Goal: Task Accomplishment & Management: Manage account settings

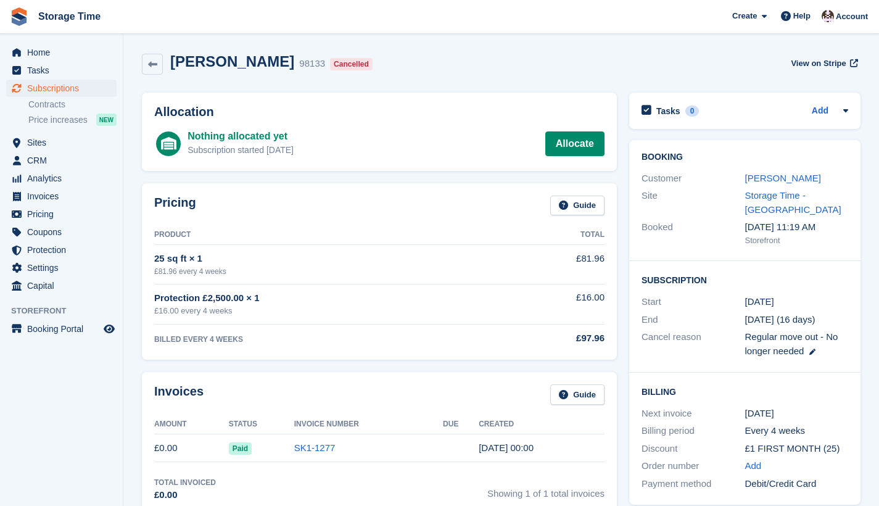
scroll to position [17, 0]
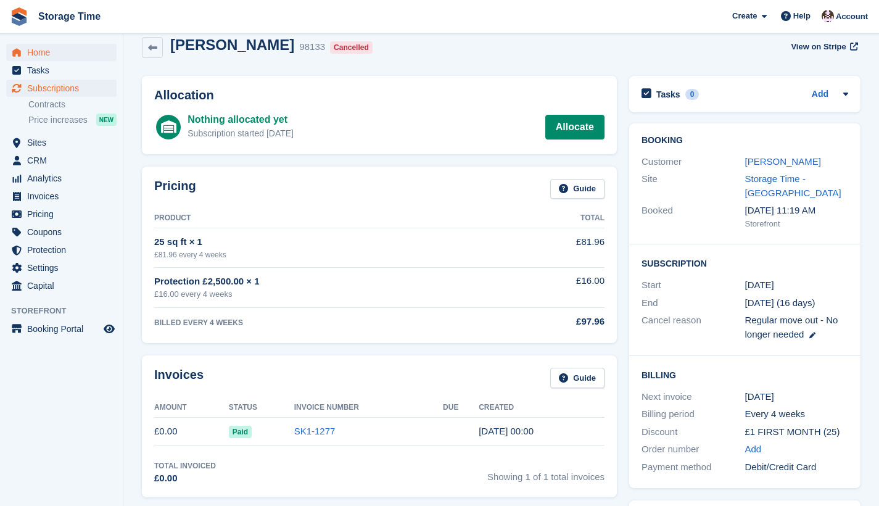
click at [50, 55] on span "Home" at bounding box center [64, 52] width 74 height 17
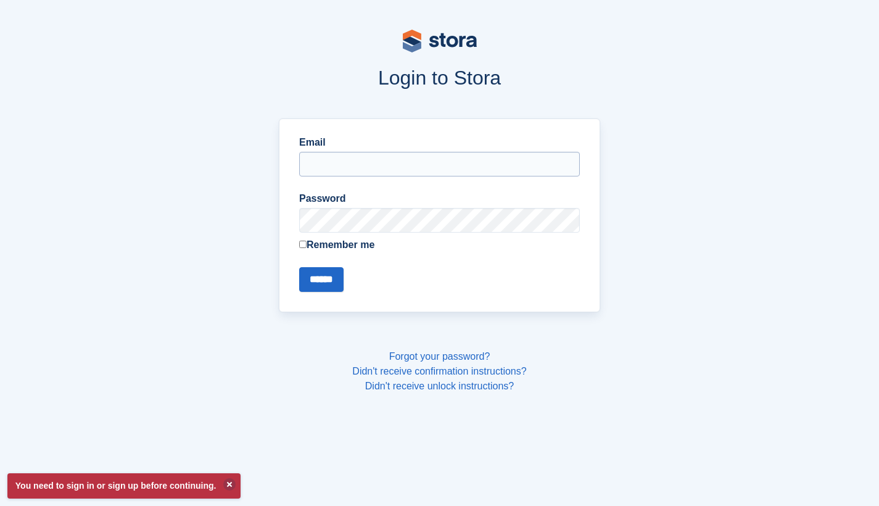
click at [376, 162] on input "Email" at bounding box center [439, 164] width 281 height 25
type input "**********"
click at [316, 285] on input "******" at bounding box center [321, 279] width 44 height 25
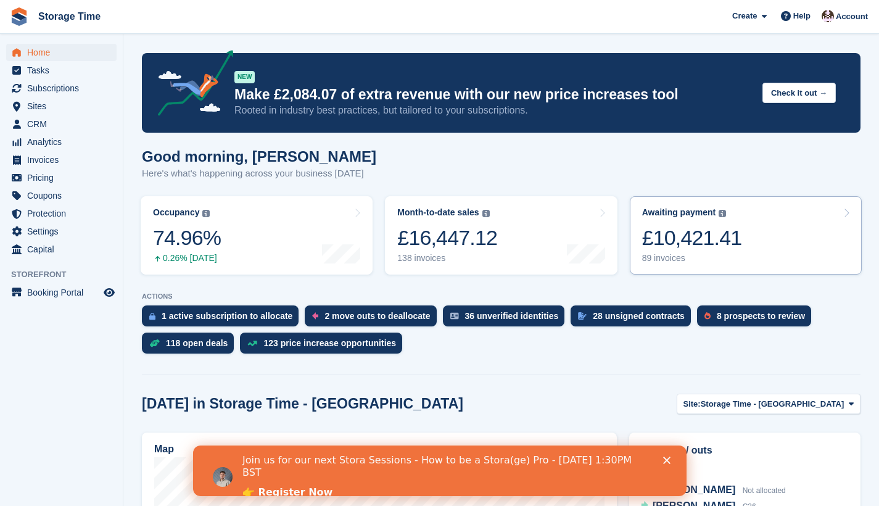
click at [692, 245] on div "£10,421.41" at bounding box center [692, 237] width 100 height 25
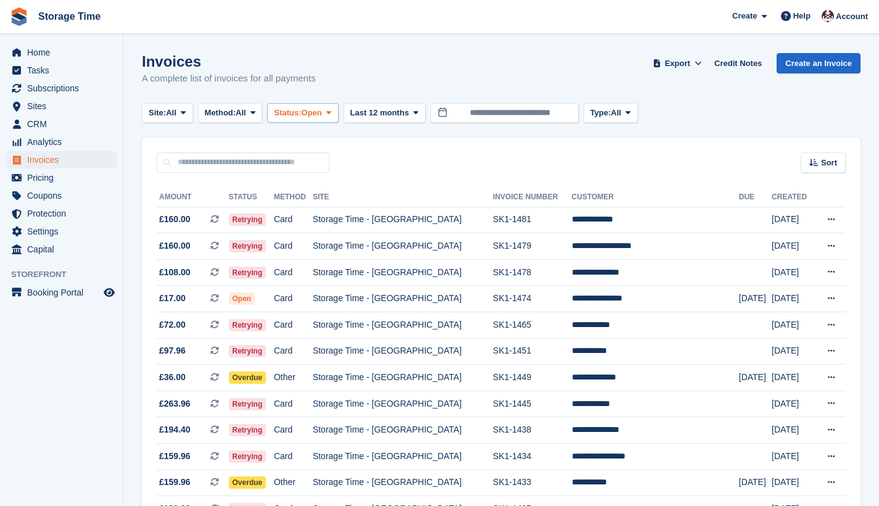
click at [338, 109] on button "Status: Open" at bounding box center [302, 113] width 71 height 20
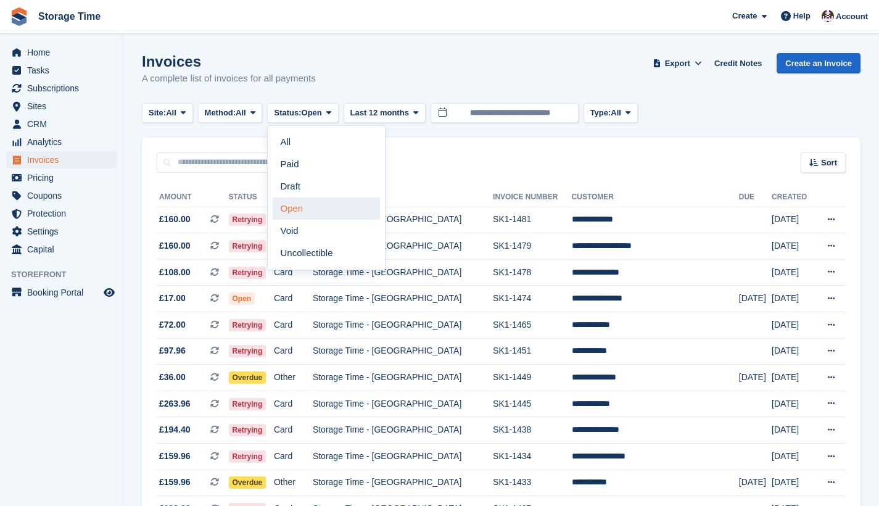
click at [311, 203] on link "Open" at bounding box center [326, 208] width 107 height 22
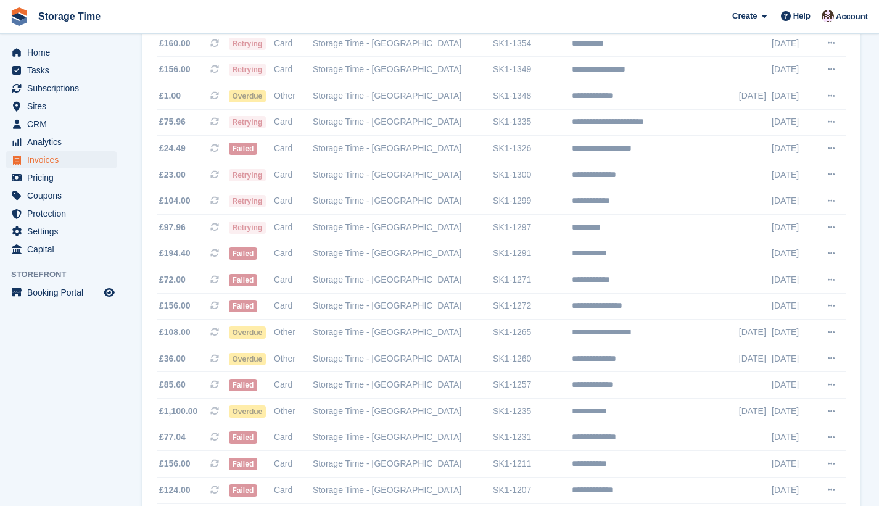
scroll to position [1209, 0]
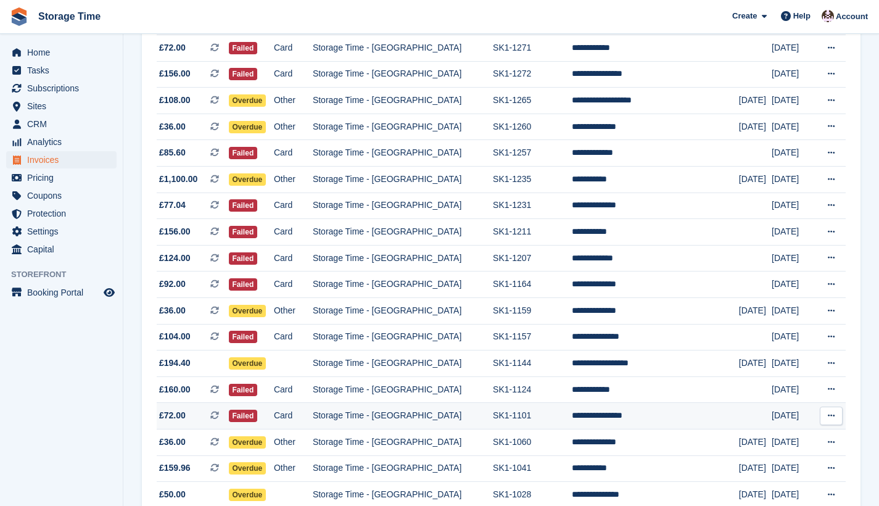
scroll to position [1107, 0]
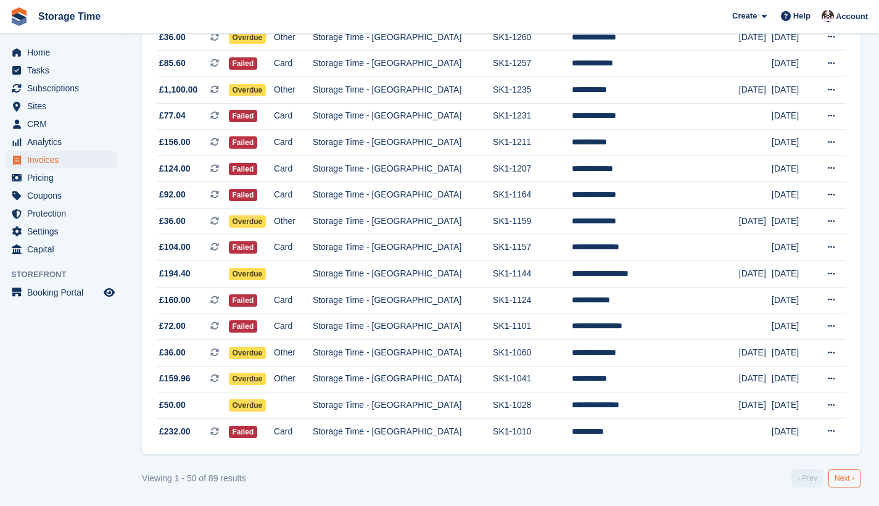
click at [851, 480] on link "Next ›" at bounding box center [844, 478] width 32 height 18
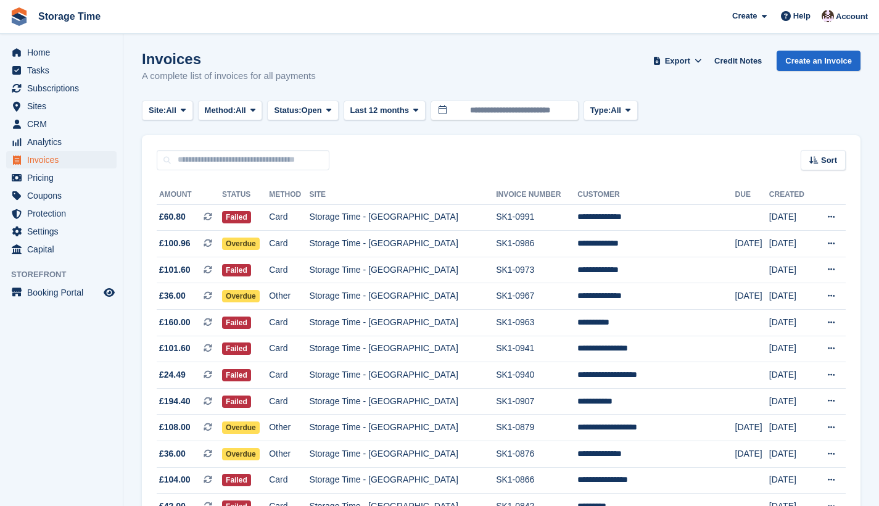
scroll to position [811, 0]
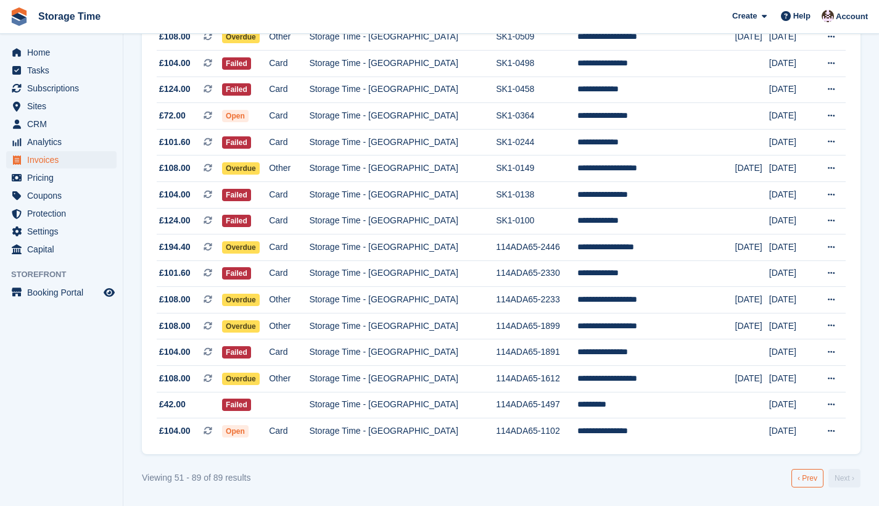
click at [806, 481] on link "‹ Prev" at bounding box center [807, 478] width 32 height 18
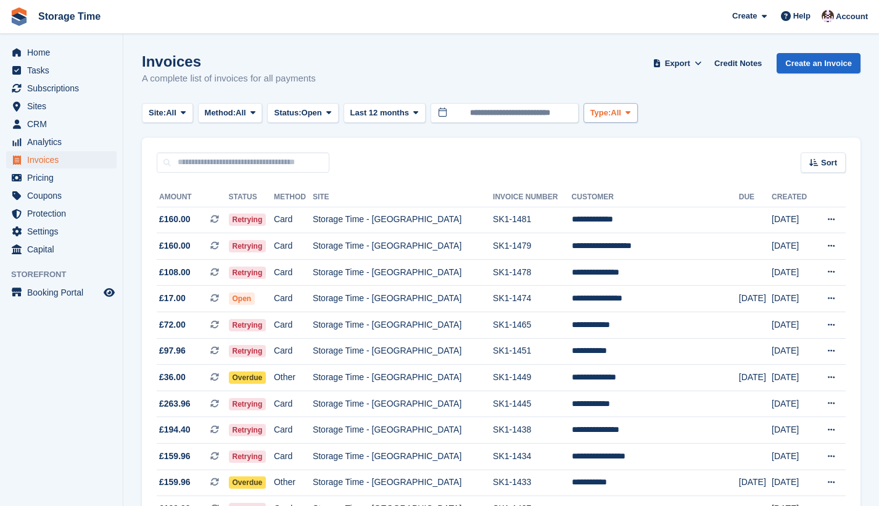
click at [611, 115] on span "Type:" at bounding box center [600, 113] width 21 height 12
click at [409, 111] on span "Last 12 months" at bounding box center [379, 113] width 59 height 12
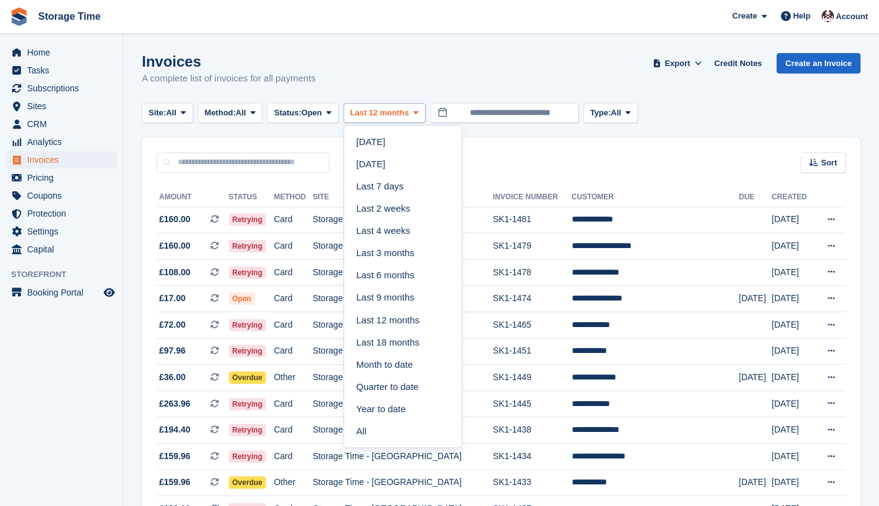
click at [409, 111] on span "Last 12 months" at bounding box center [379, 113] width 59 height 12
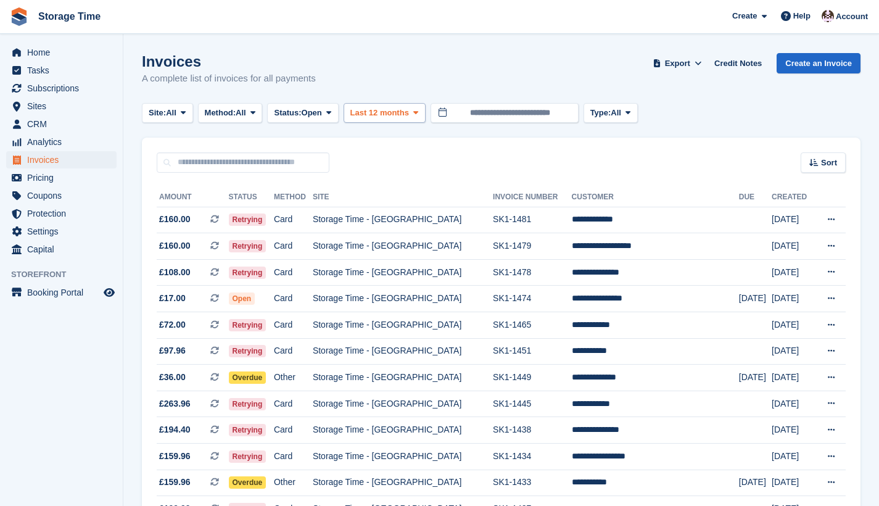
click at [409, 111] on span "Last 12 months" at bounding box center [379, 113] width 59 height 12
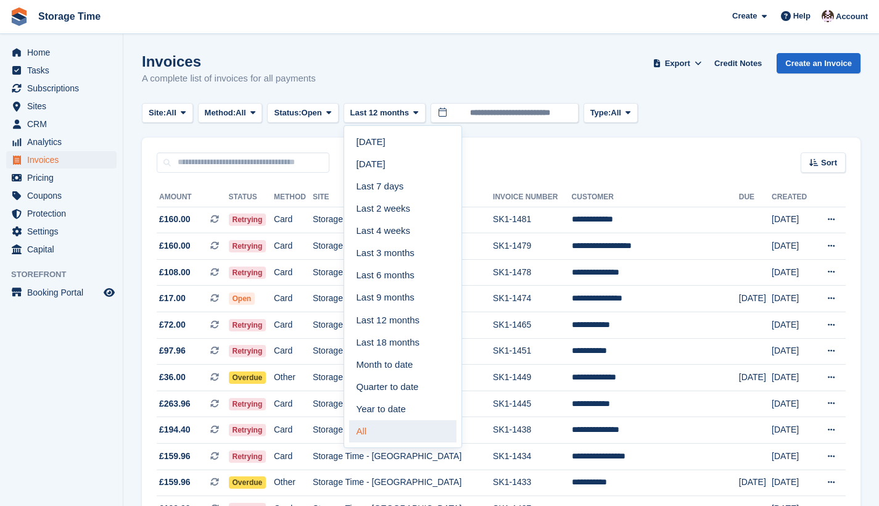
click at [388, 432] on link "All" at bounding box center [402, 431] width 107 height 22
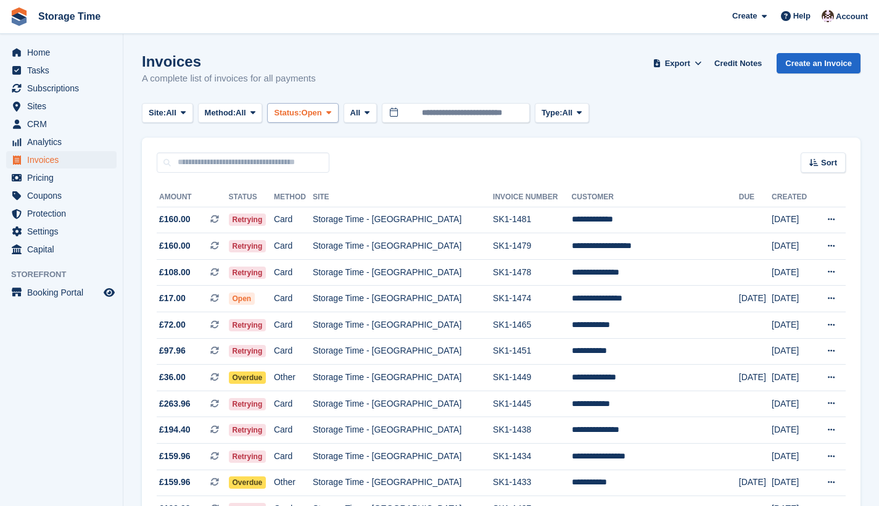
click at [334, 115] on span at bounding box center [329, 113] width 10 height 10
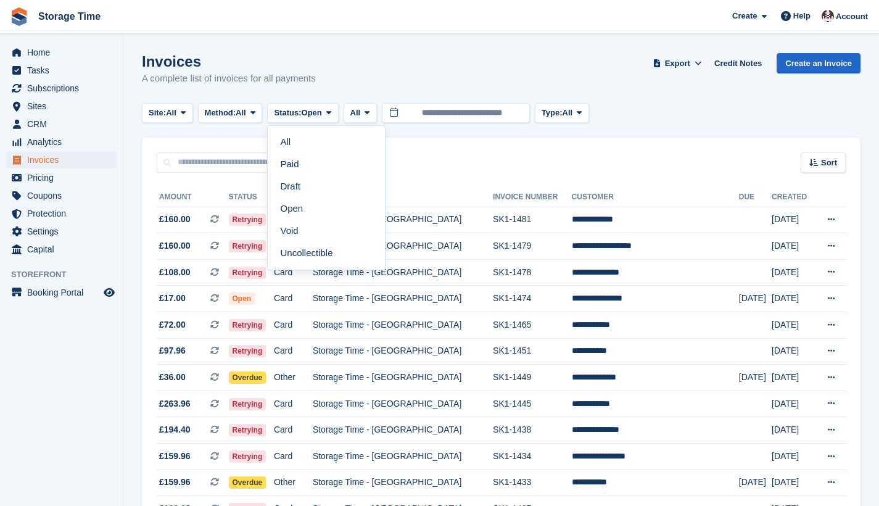
click at [414, 152] on div "Sort Sort by Date created Created (oldest first) Created (newest first)" at bounding box center [501, 154] width 718 height 35
click at [361, 111] on span "All" at bounding box center [355, 113] width 10 height 12
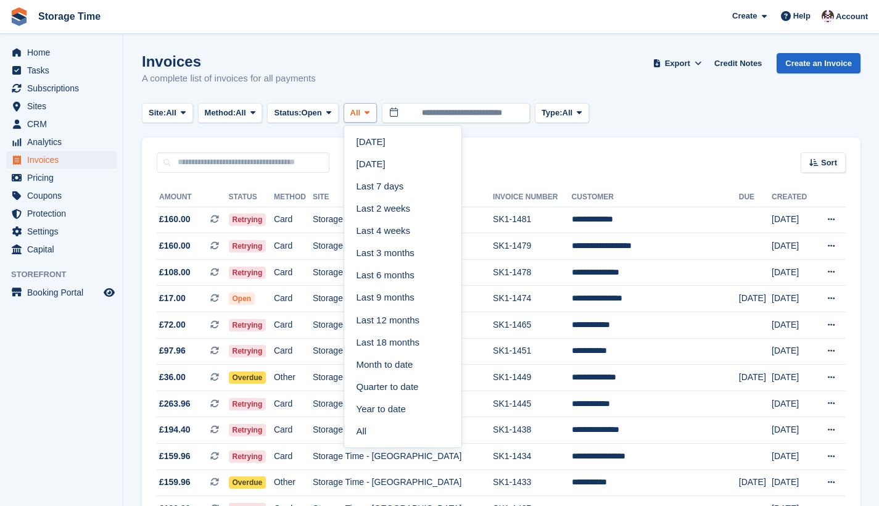
click at [361, 111] on span "All" at bounding box center [355, 113] width 10 height 12
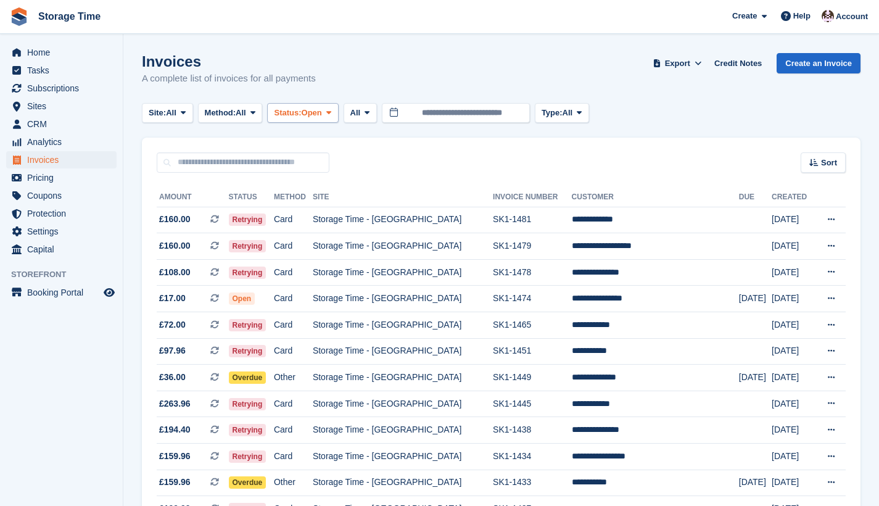
click at [322, 109] on span "Open" at bounding box center [311, 113] width 20 height 12
click at [246, 113] on span "All" at bounding box center [241, 113] width 10 height 12
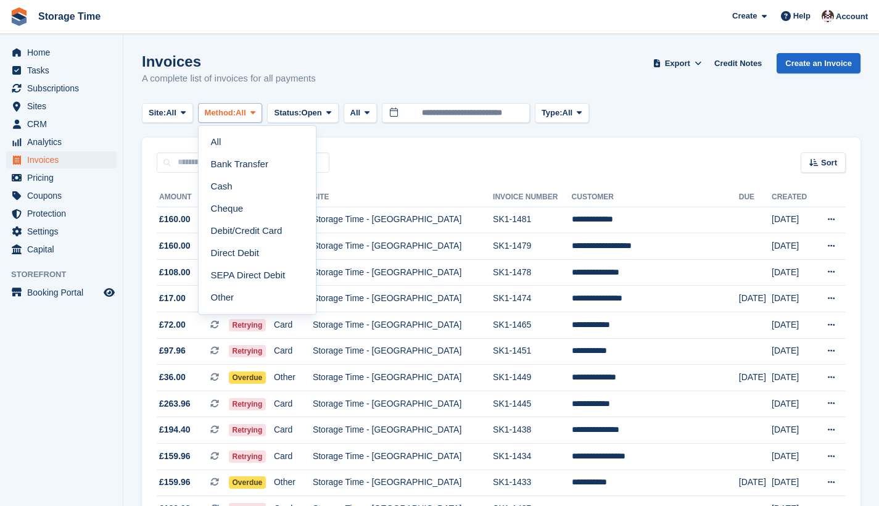
click at [246, 113] on span "All" at bounding box center [241, 113] width 10 height 12
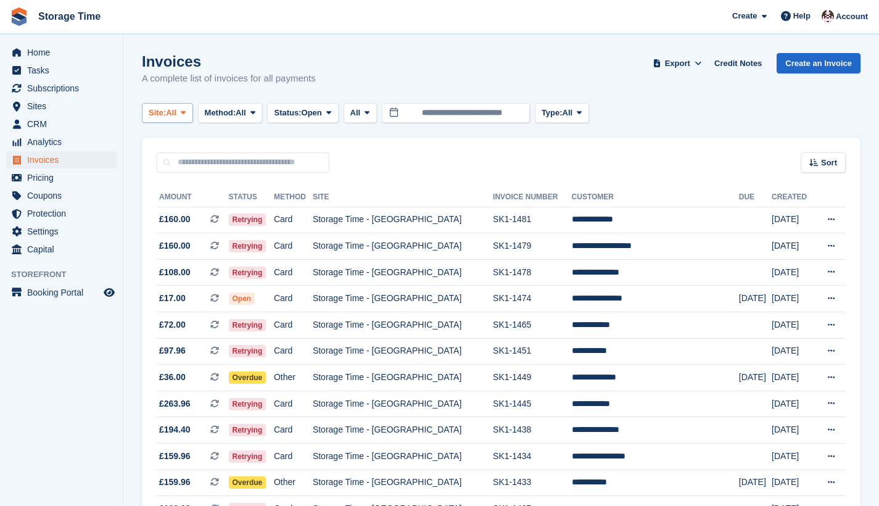
click at [186, 110] on icon at bounding box center [183, 113] width 5 height 8
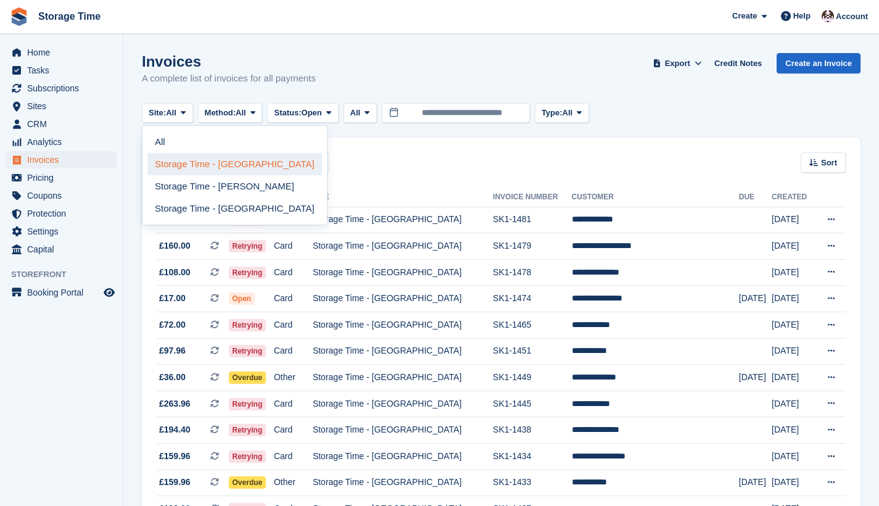
click at [213, 169] on link "Storage Time - [GEOGRAPHIC_DATA]" at bounding box center [234, 164] width 174 height 22
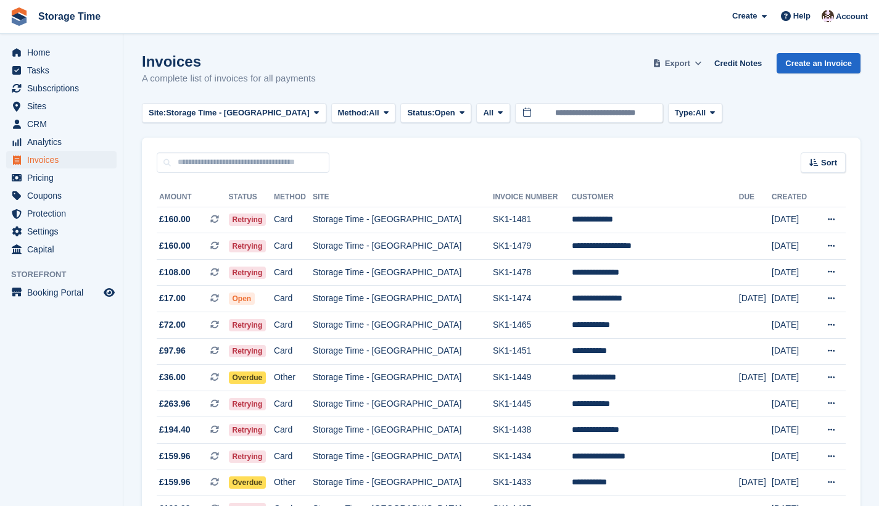
click at [676, 62] on span "Export" at bounding box center [677, 63] width 25 height 12
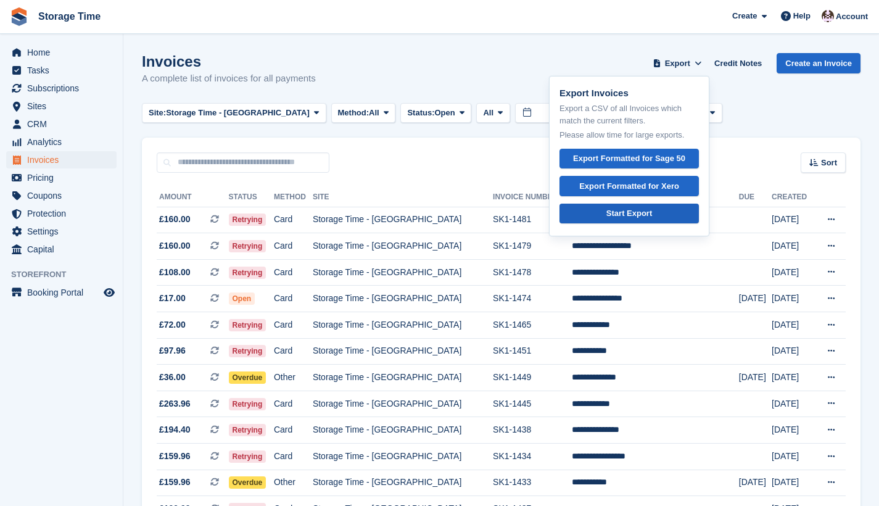
click at [627, 218] on div "Start Export" at bounding box center [629, 213] width 46 height 12
click at [403, 67] on div "Invoices A complete list of invoices for all payments Export Export Invoices Ex…" at bounding box center [501, 76] width 718 height 47
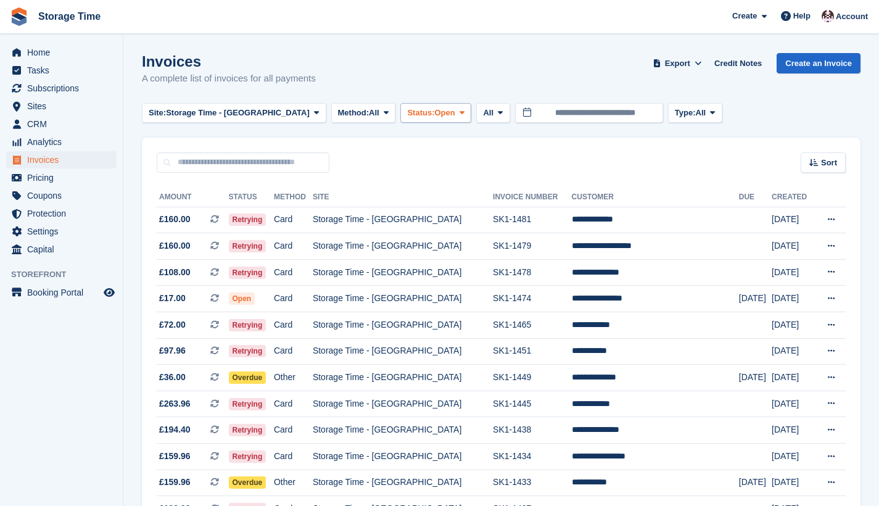
click at [407, 113] on span "Status:" at bounding box center [420, 113] width 27 height 12
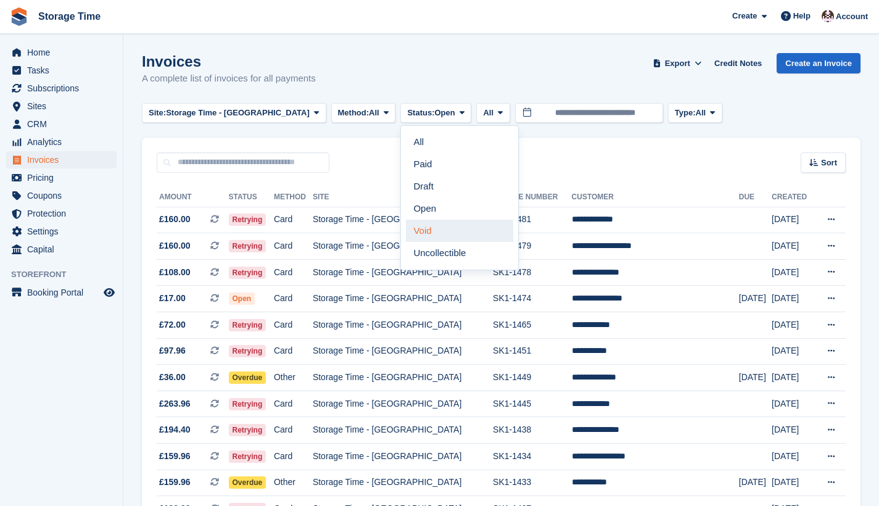
click at [411, 234] on link "Void" at bounding box center [459, 230] width 107 height 22
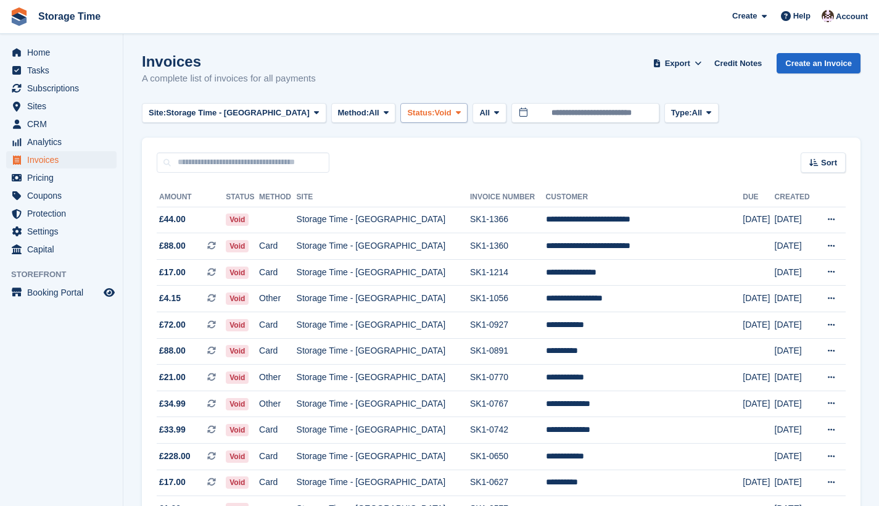
click at [434, 112] on span "Void" at bounding box center [442, 113] width 17 height 12
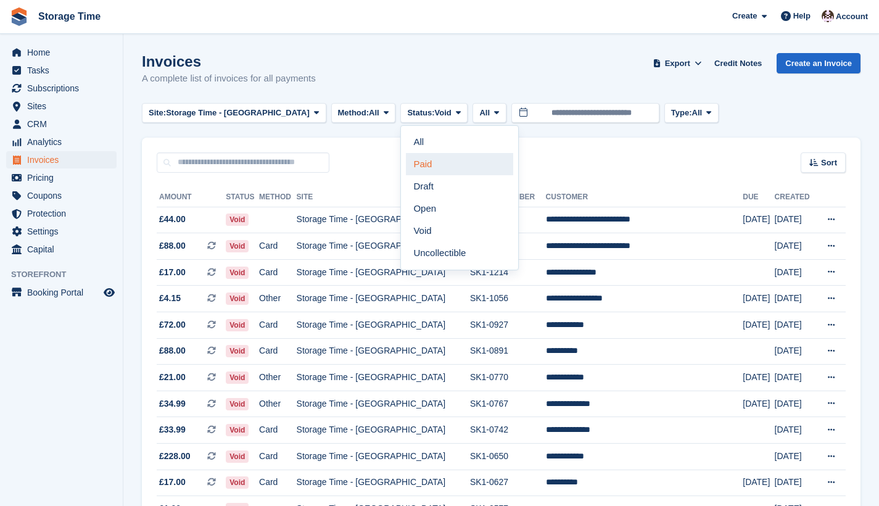
click at [406, 170] on link "Paid" at bounding box center [459, 164] width 107 height 22
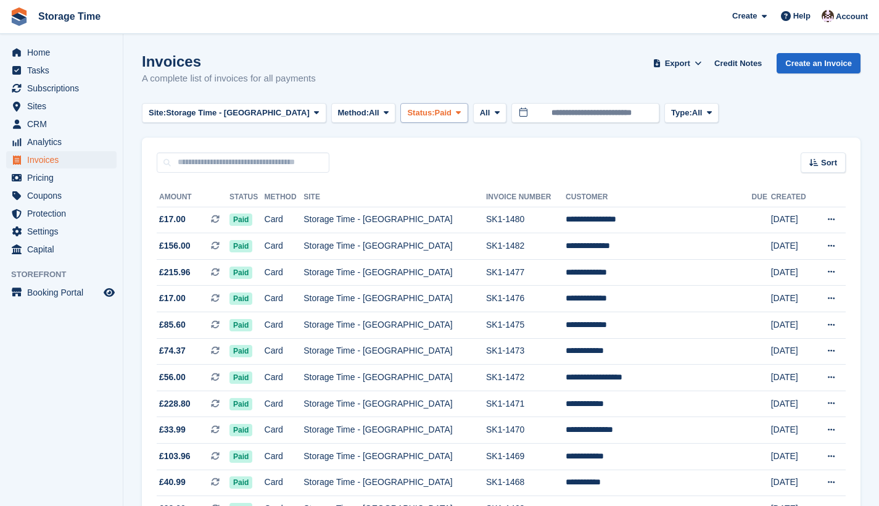
click at [434, 110] on span "Paid" at bounding box center [442, 113] width 17 height 12
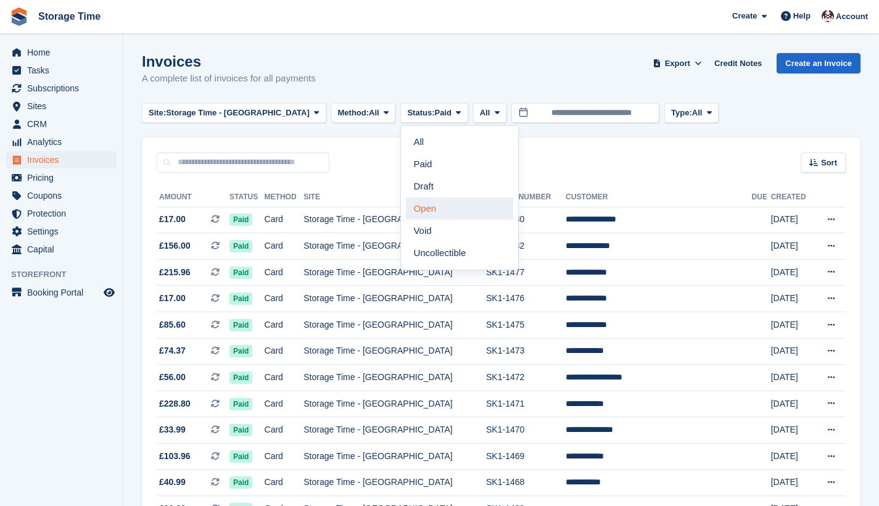
click at [406, 208] on link "Open" at bounding box center [459, 208] width 107 height 22
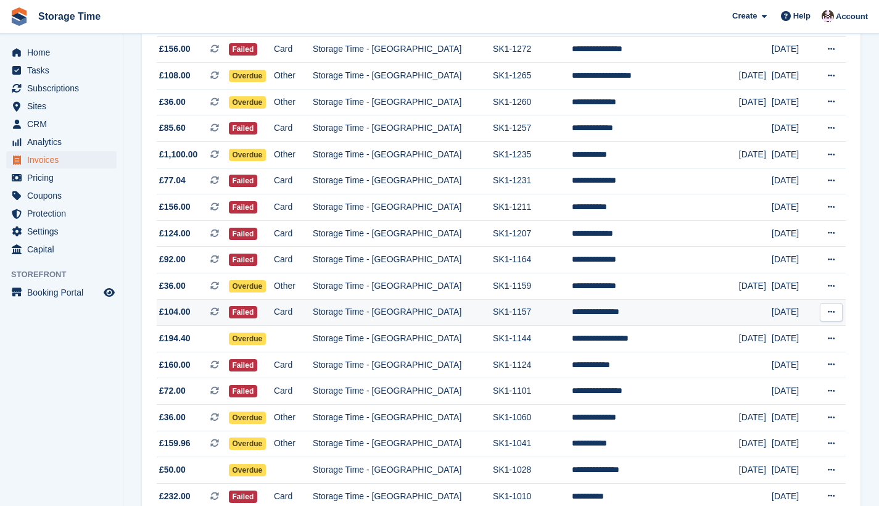
scroll to position [1107, 0]
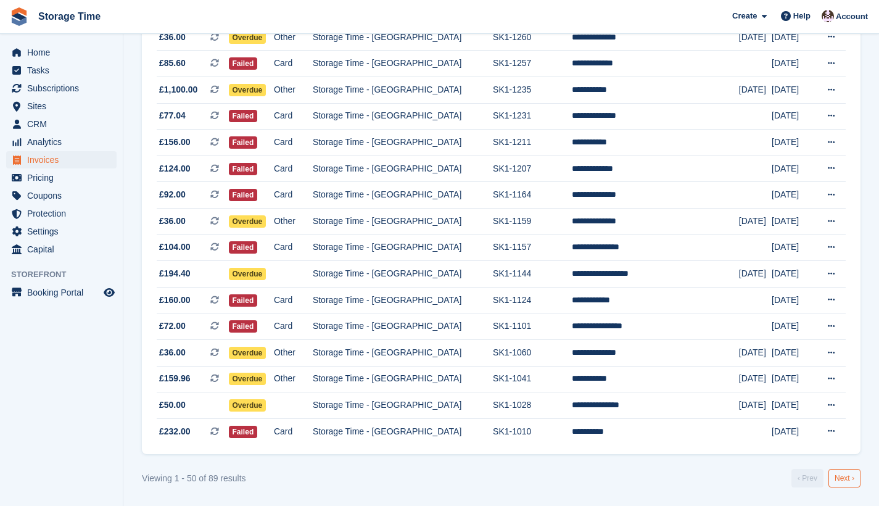
click at [847, 479] on link "Next ›" at bounding box center [844, 478] width 32 height 18
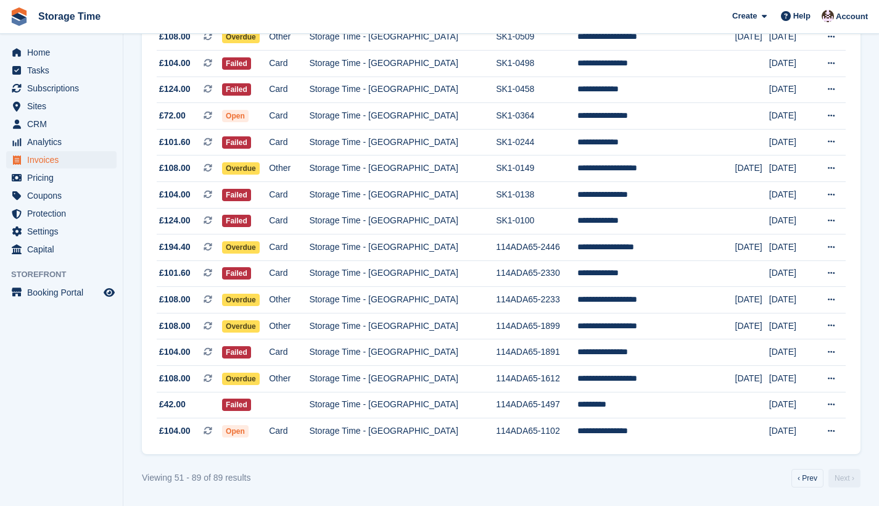
scroll to position [811, 0]
click at [846, 478] on link "Next ›" at bounding box center [844, 478] width 32 height 18
click at [800, 474] on link "‹ Prev" at bounding box center [807, 478] width 32 height 18
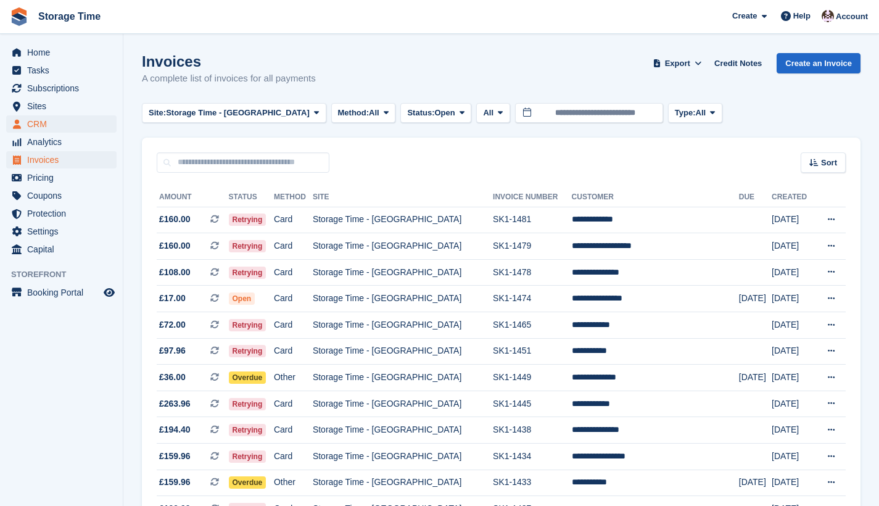
click at [44, 126] on span "CRM" at bounding box center [64, 123] width 74 height 17
